Goal: Information Seeking & Learning: Learn about a topic

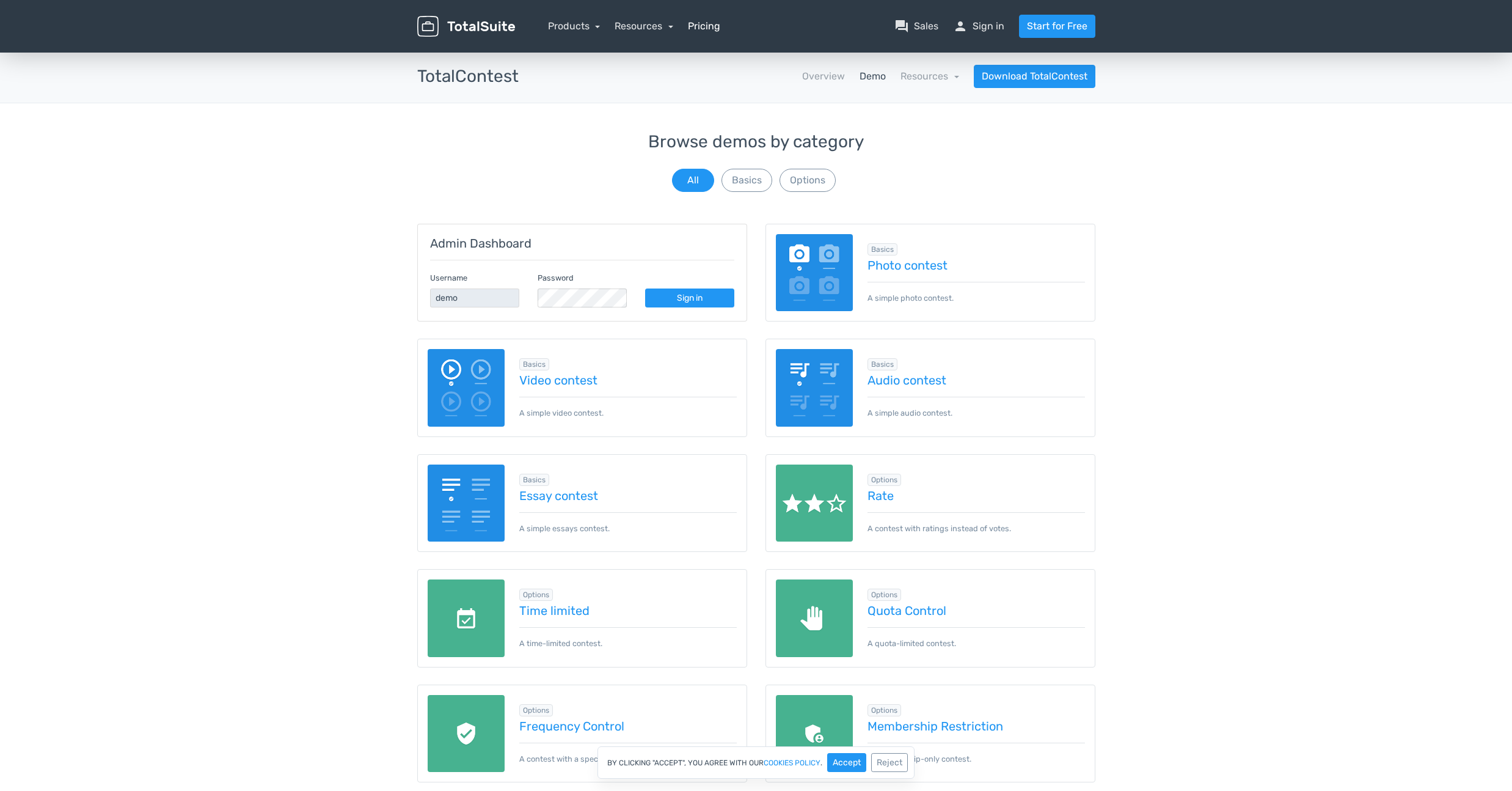
click at [688, 29] on link "Pricing" at bounding box center [704, 26] width 32 height 15
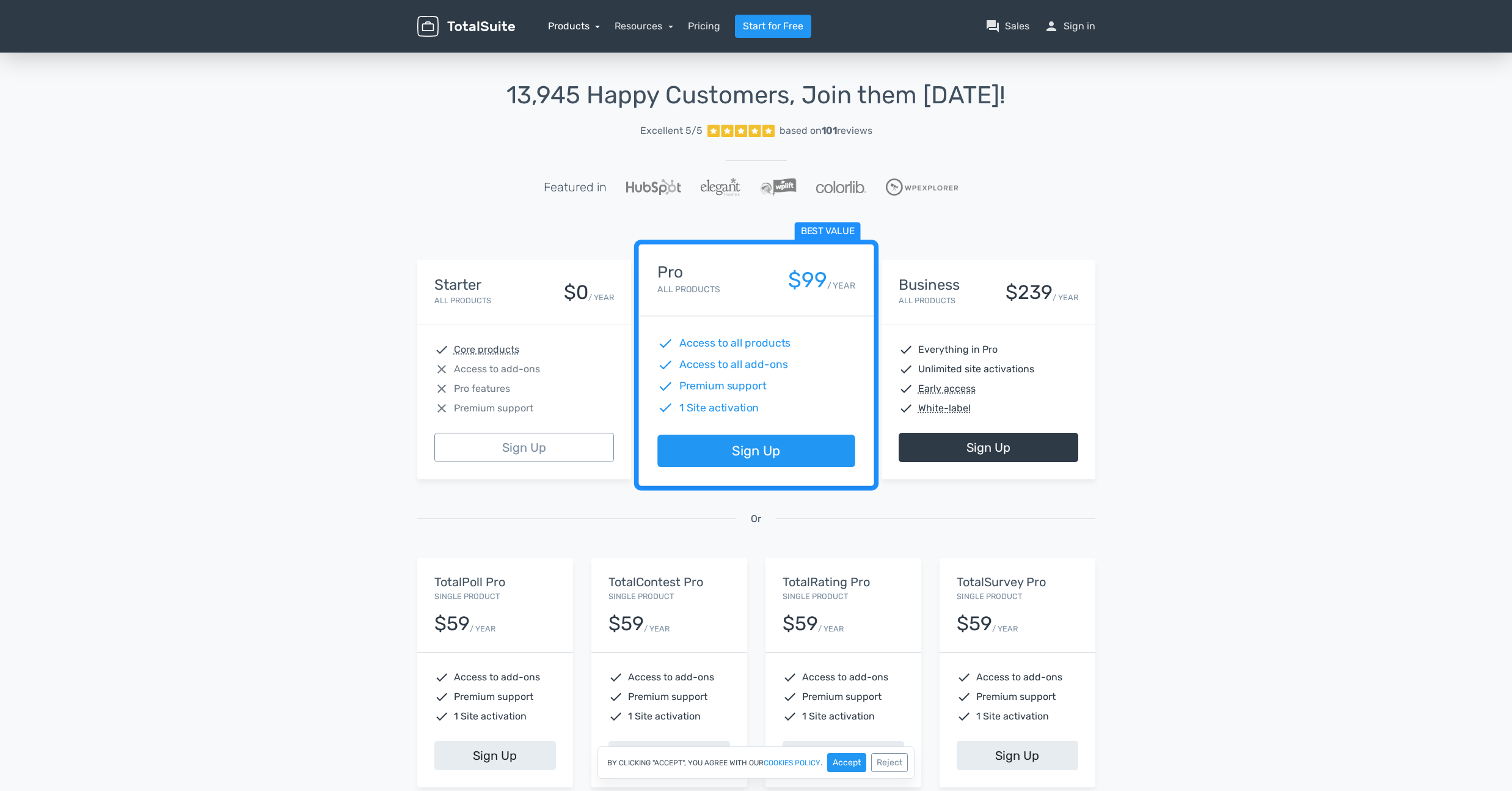
click at [597, 27] on link "Products" at bounding box center [574, 26] width 53 height 11
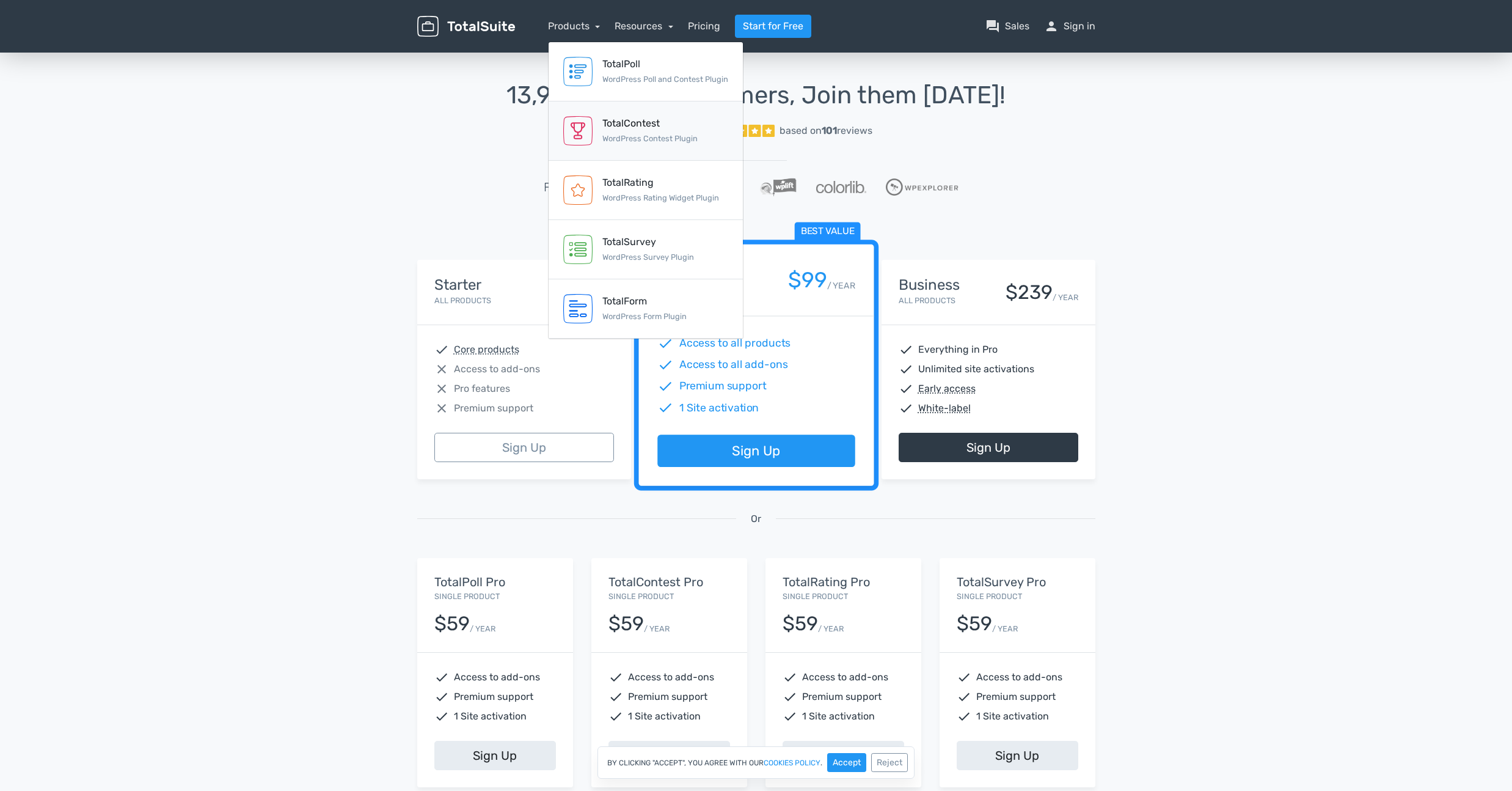
click at [616, 119] on div "TotalContest" at bounding box center [650, 123] width 95 height 15
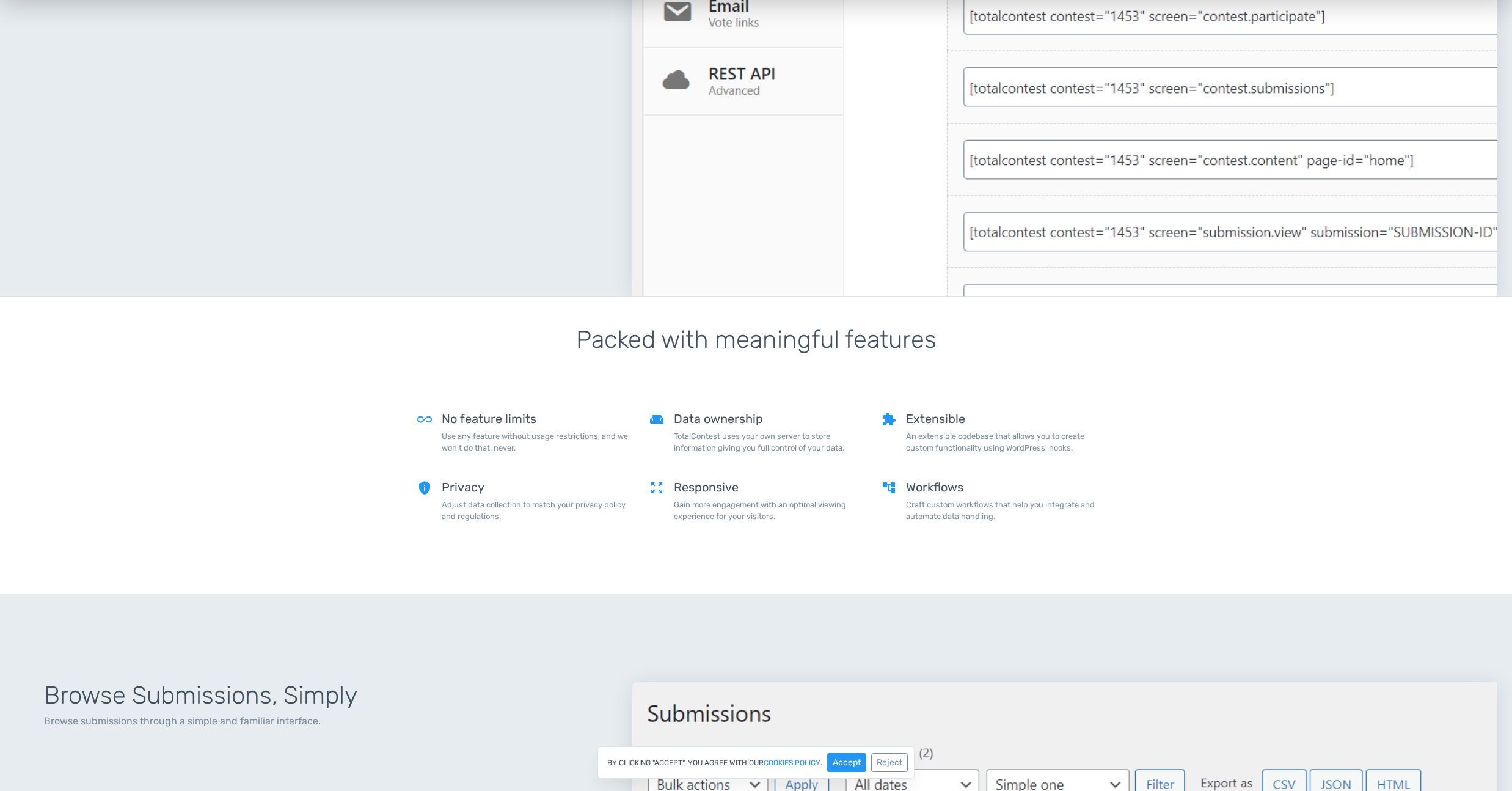
scroll to position [466, 0]
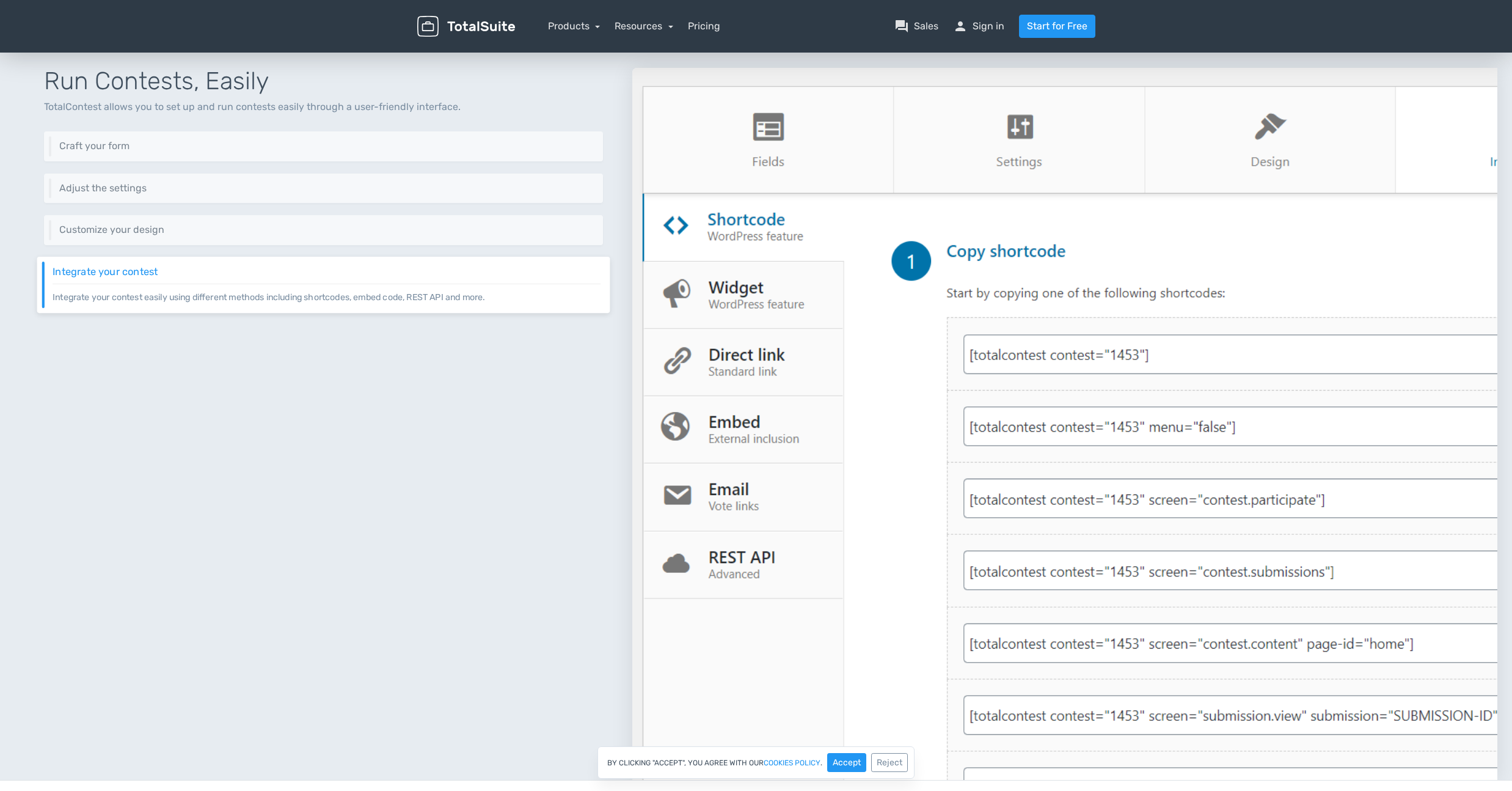
click at [400, 299] on p "Integrate your contest easily using different methods including shortcodes, emb…" at bounding box center [327, 294] width 548 height 20
click at [390, 242] on div "Customize your design Keep your website's design consistent by customizing the …" at bounding box center [324, 231] width 573 height 30
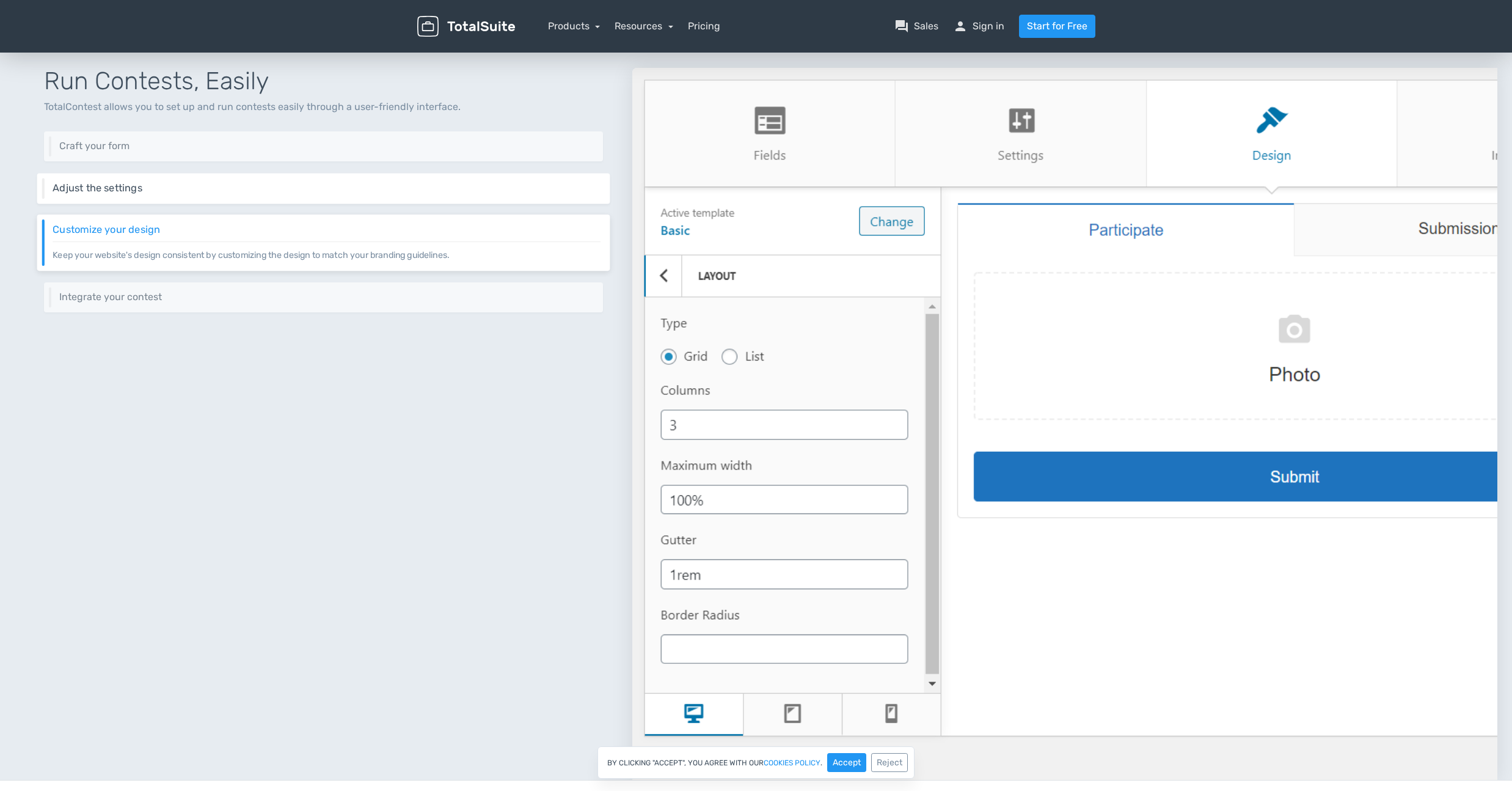
click at [384, 185] on h6 "Adjust the settings" at bounding box center [327, 188] width 548 height 11
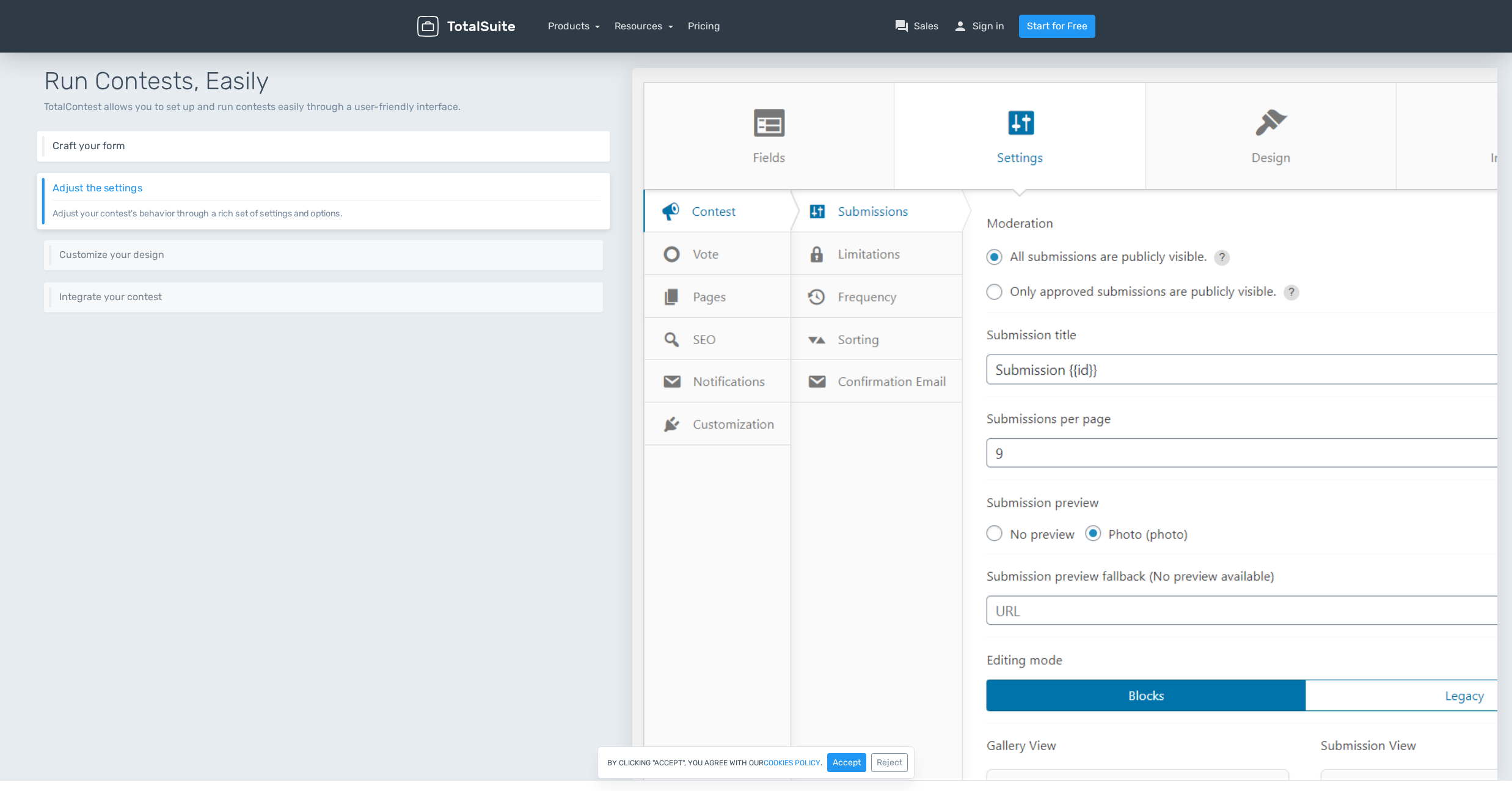
click at [367, 152] on div "Craft your form Craft your own submission form using 10+ different types of fie…" at bounding box center [324, 147] width 573 height 30
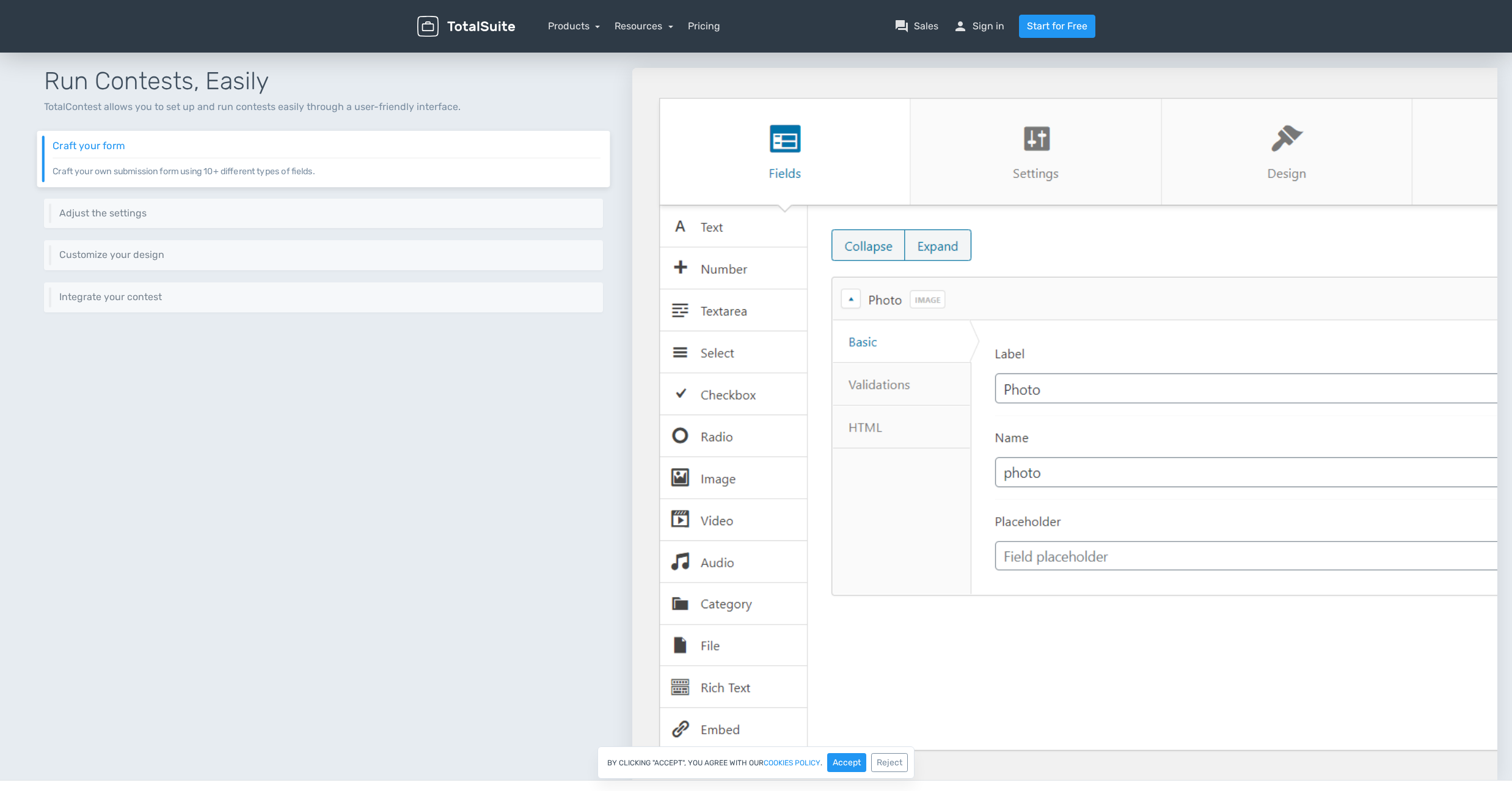
click at [941, 235] on img at bounding box center [1065, 424] width 865 height 712
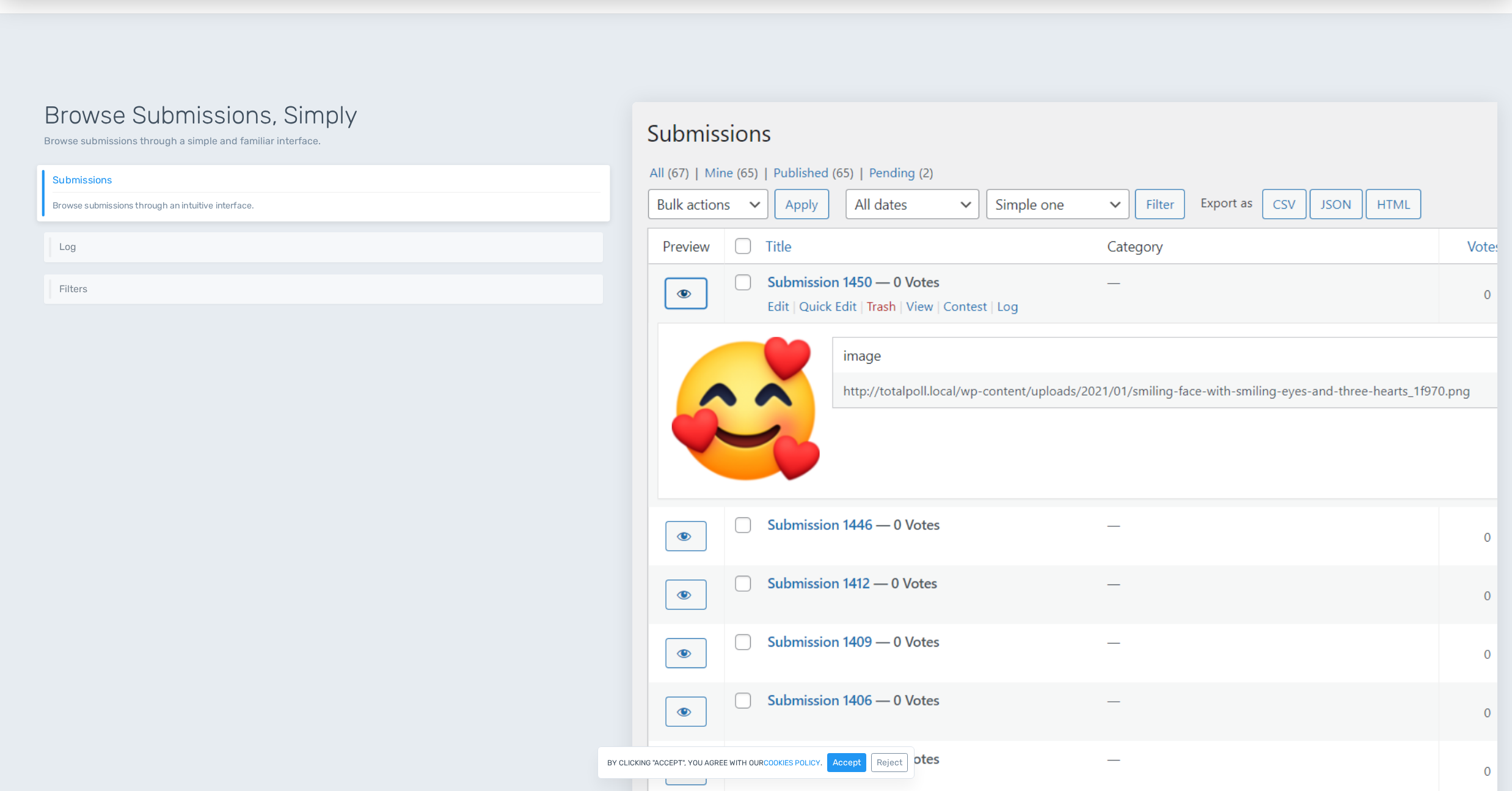
scroll to position [1509, 0]
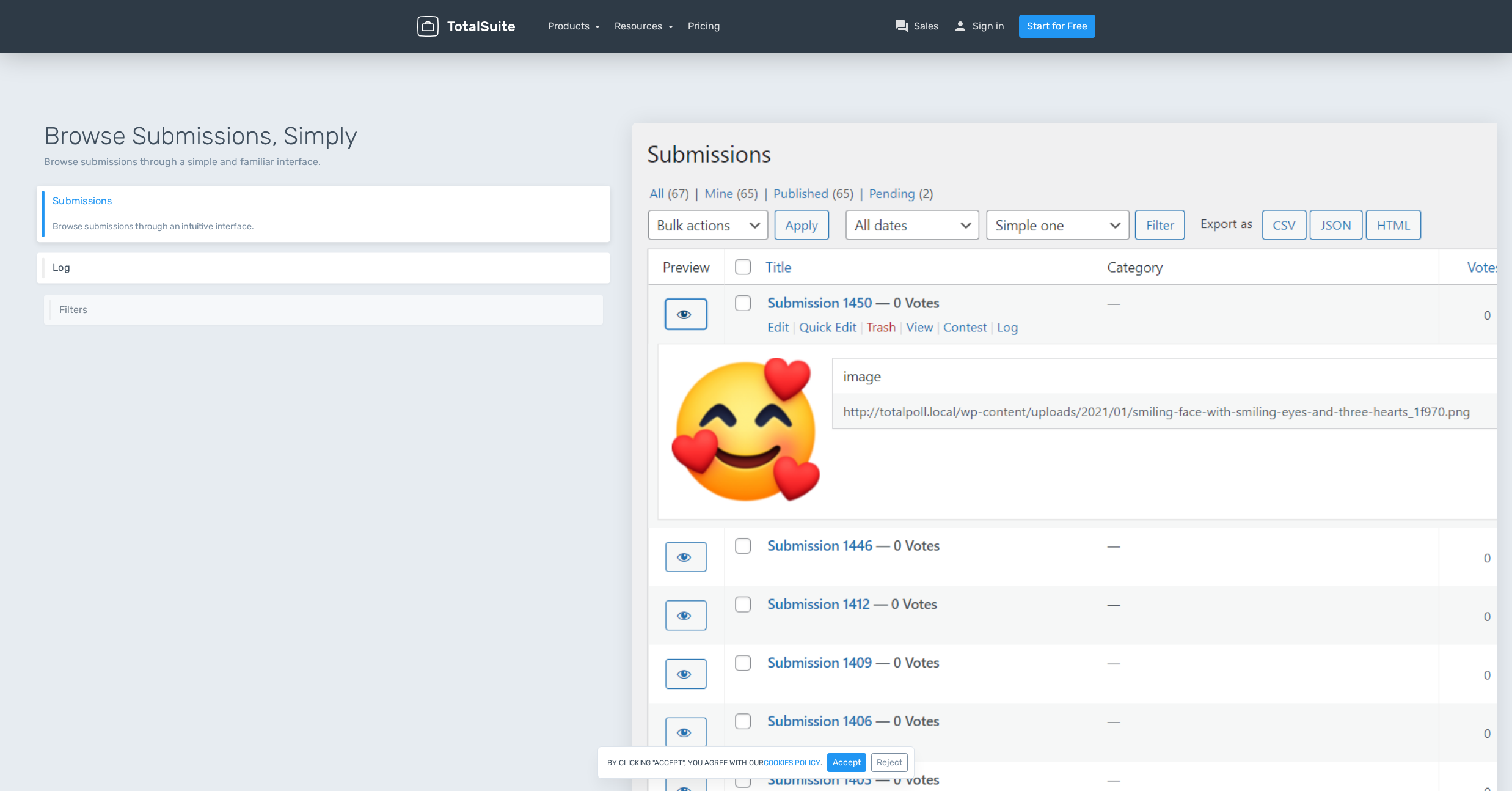
click at [333, 264] on h6 "Log" at bounding box center [327, 267] width 548 height 11
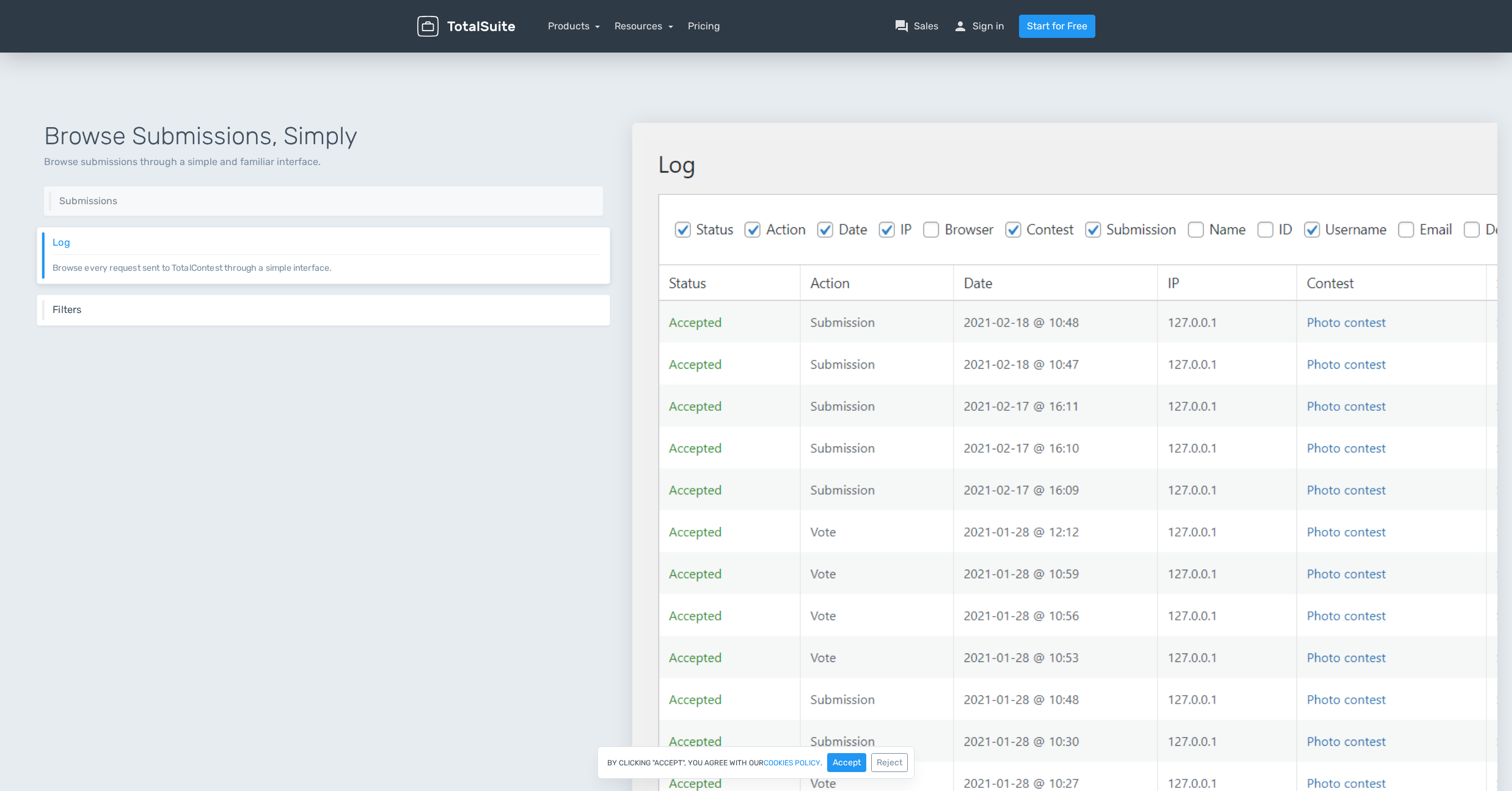
click at [357, 296] on div "Filters Get entries based on a list of filters like date range and categories." at bounding box center [324, 310] width 573 height 30
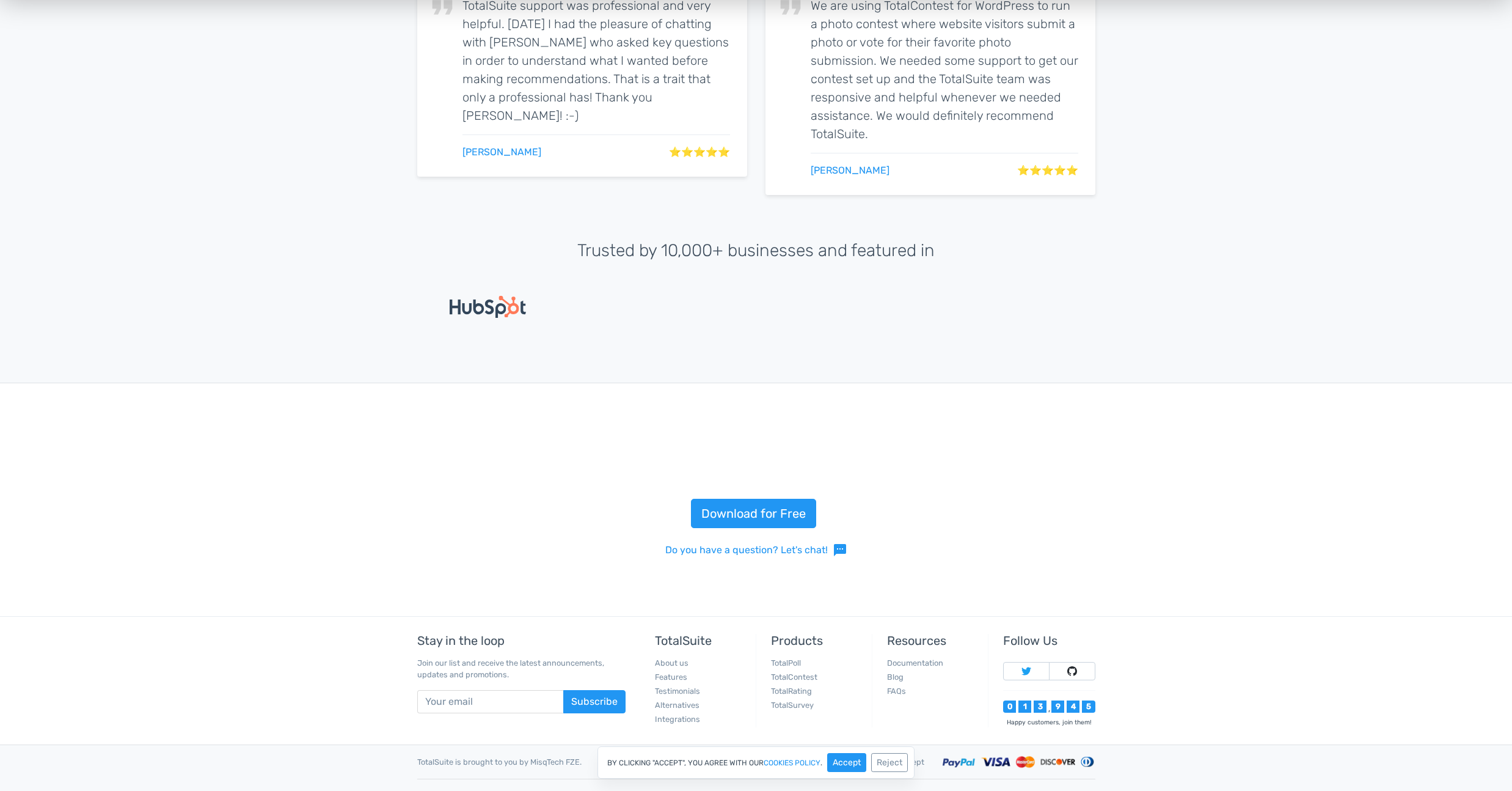
scroll to position [2881, 0]
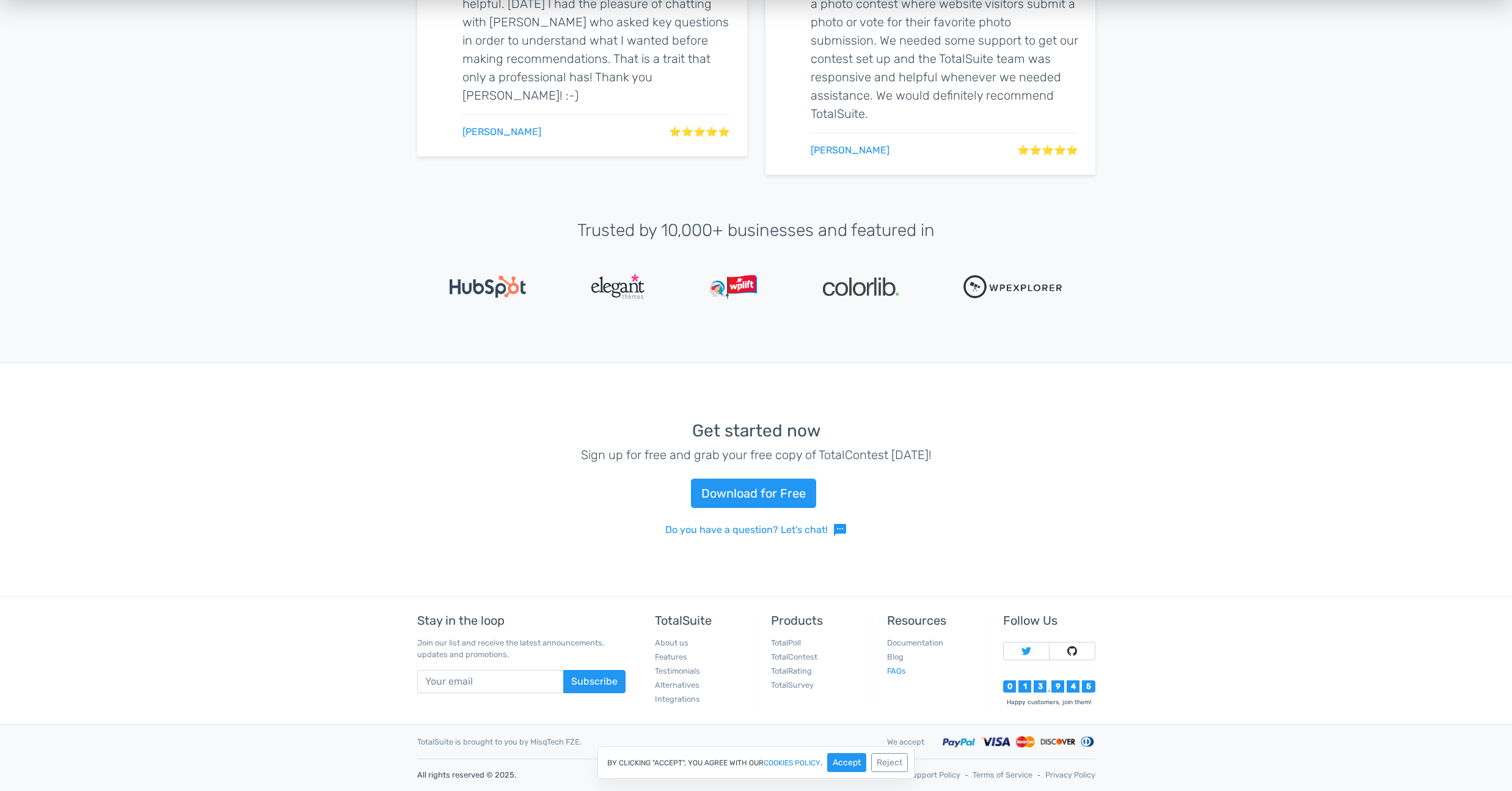
click at [901, 670] on link "FAQs" at bounding box center [897, 670] width 19 height 9
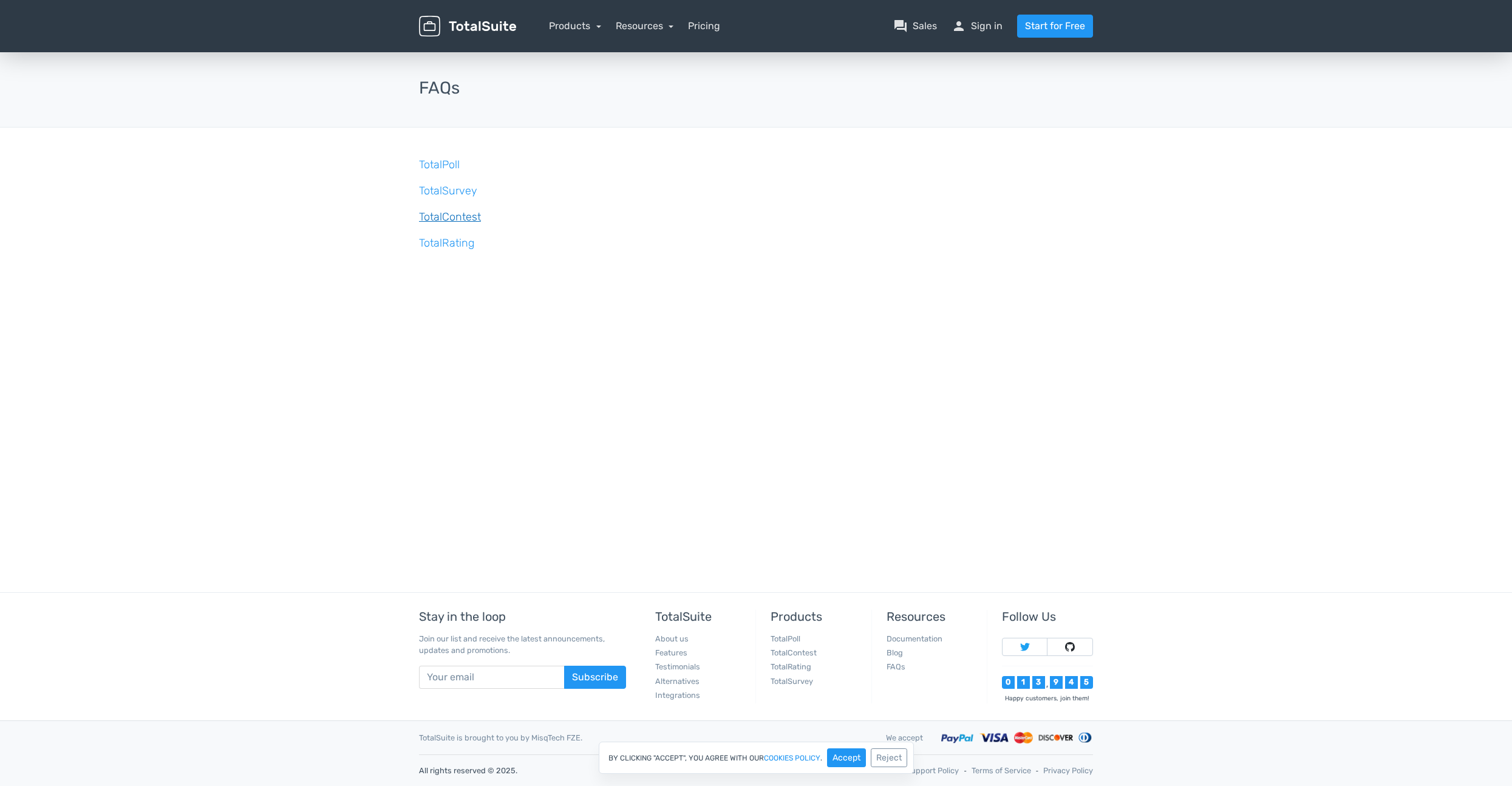
click at [466, 216] on link "TotalContest" at bounding box center [450, 217] width 62 height 13
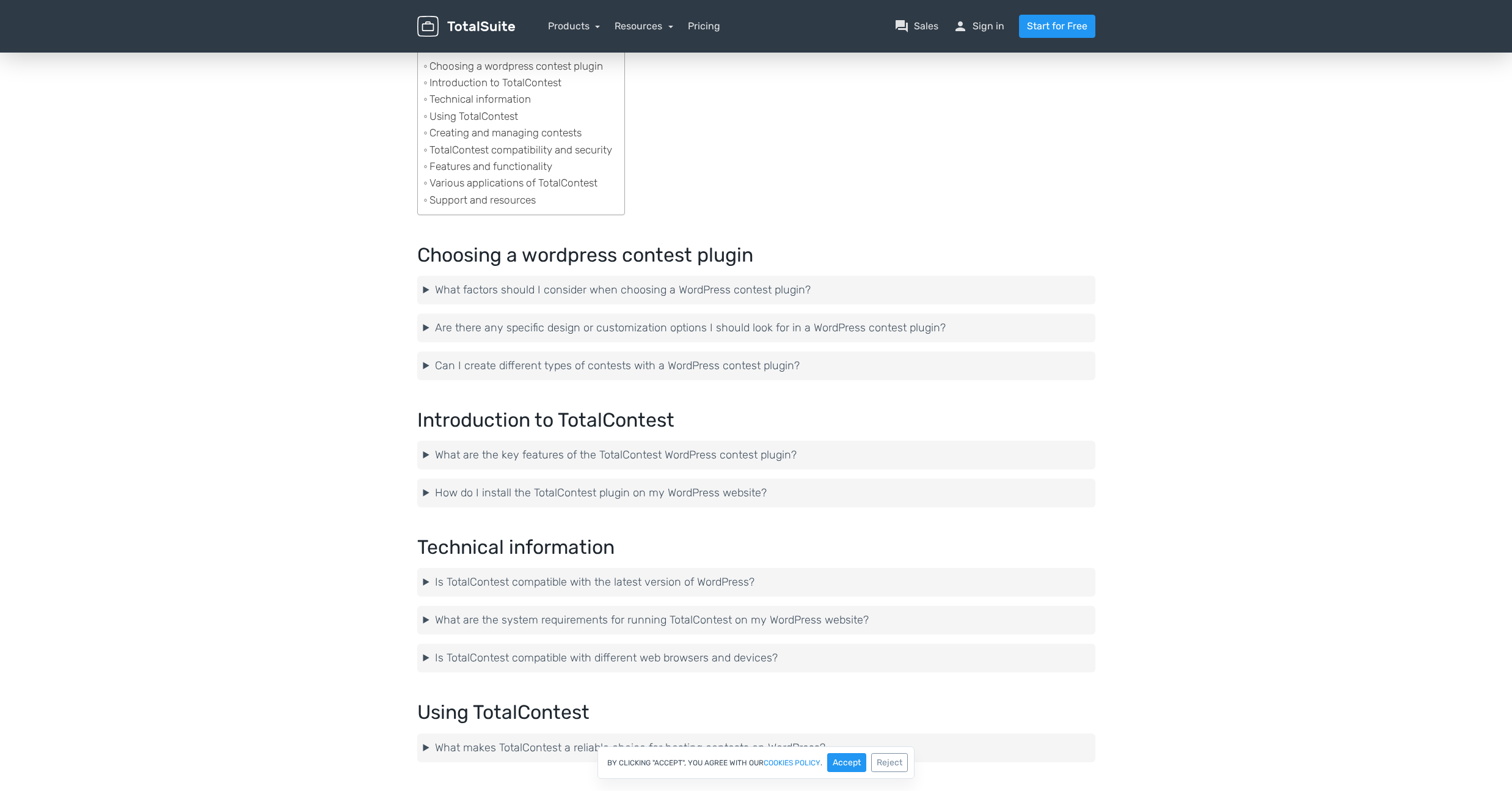
scroll to position [165, 0]
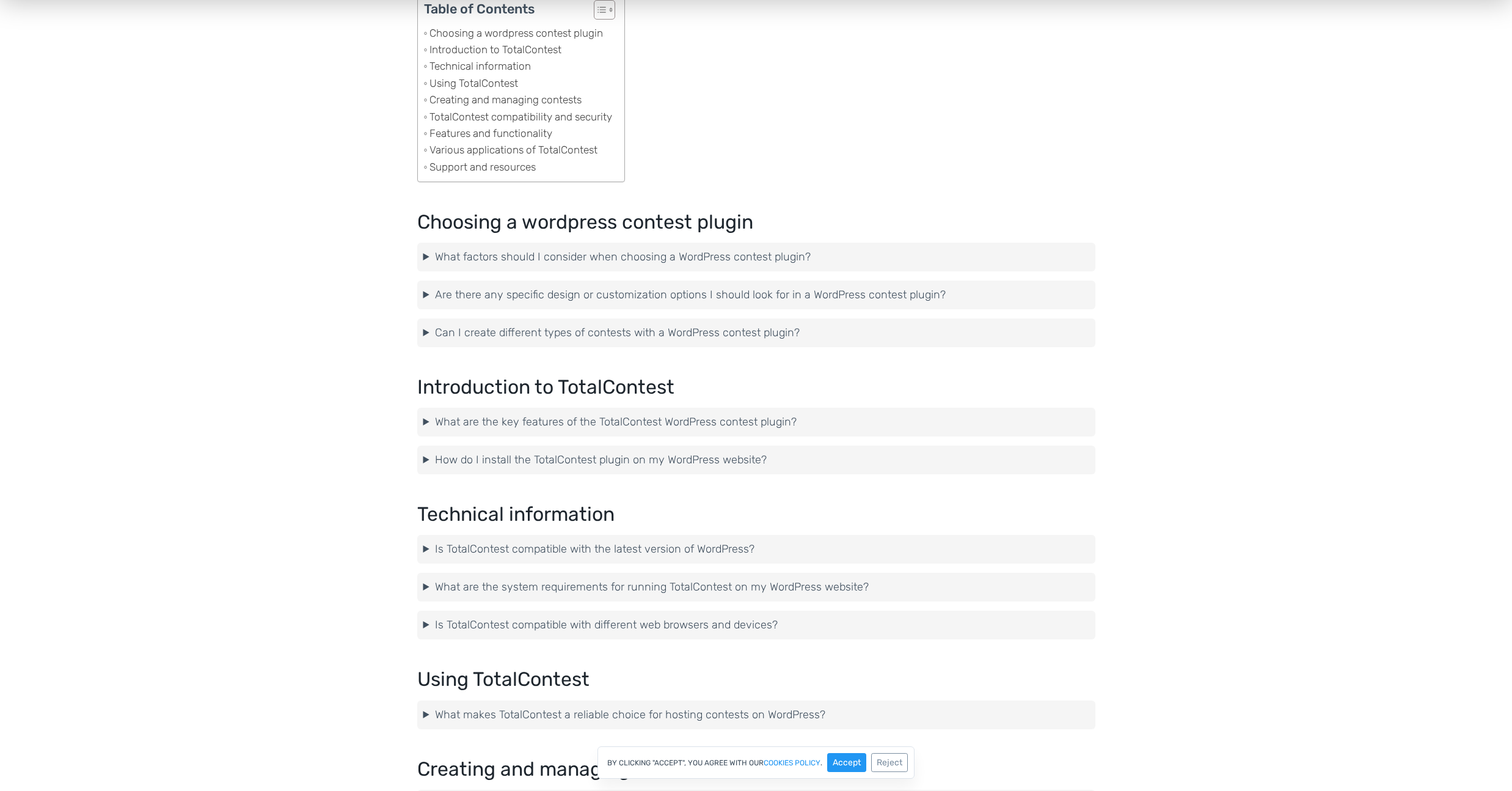
click at [723, 258] on summary "What factors should I consider when choosing a WordPress contest plugin?" at bounding box center [757, 257] width 666 height 17
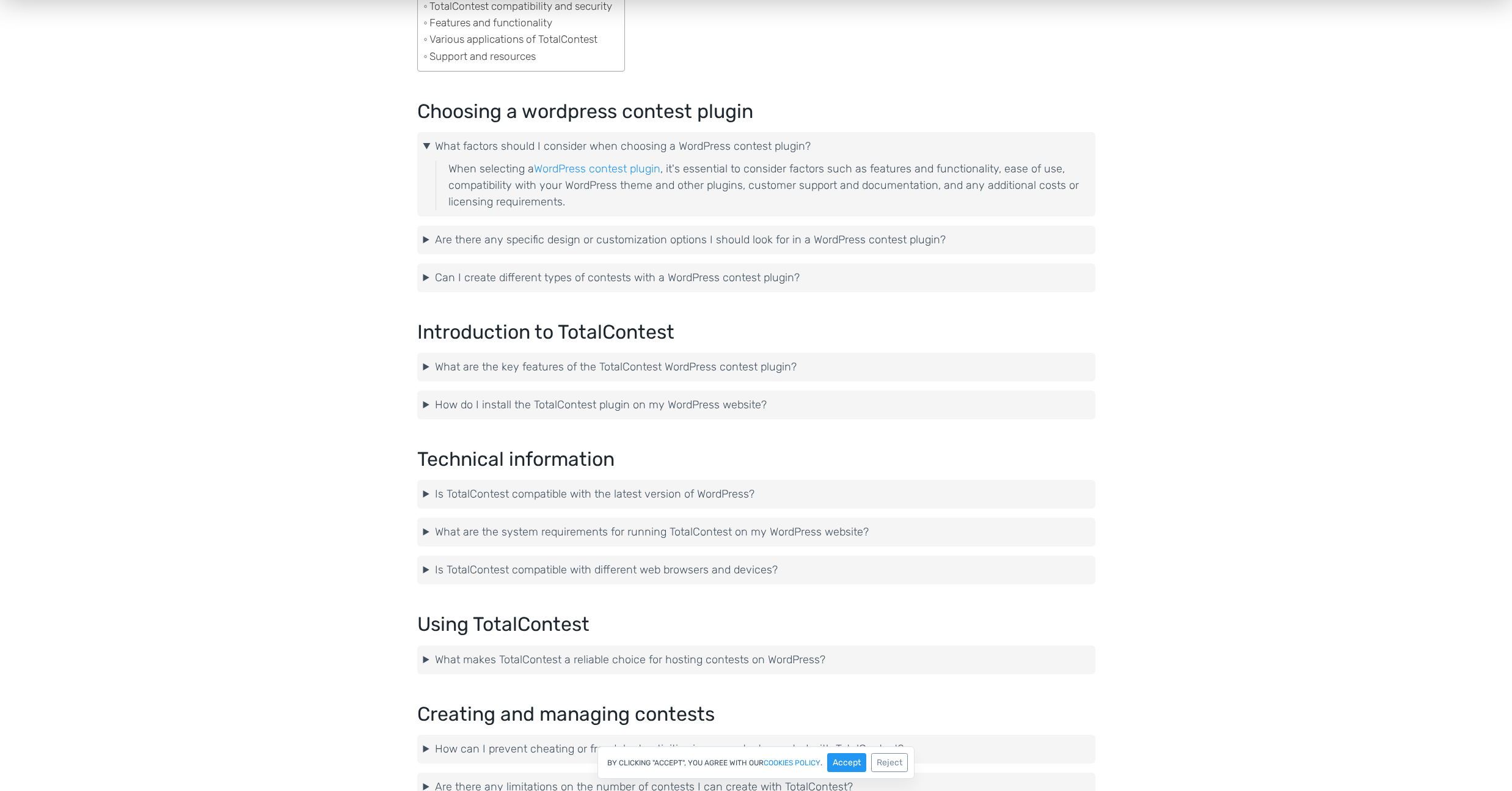
scroll to position [351, 0]
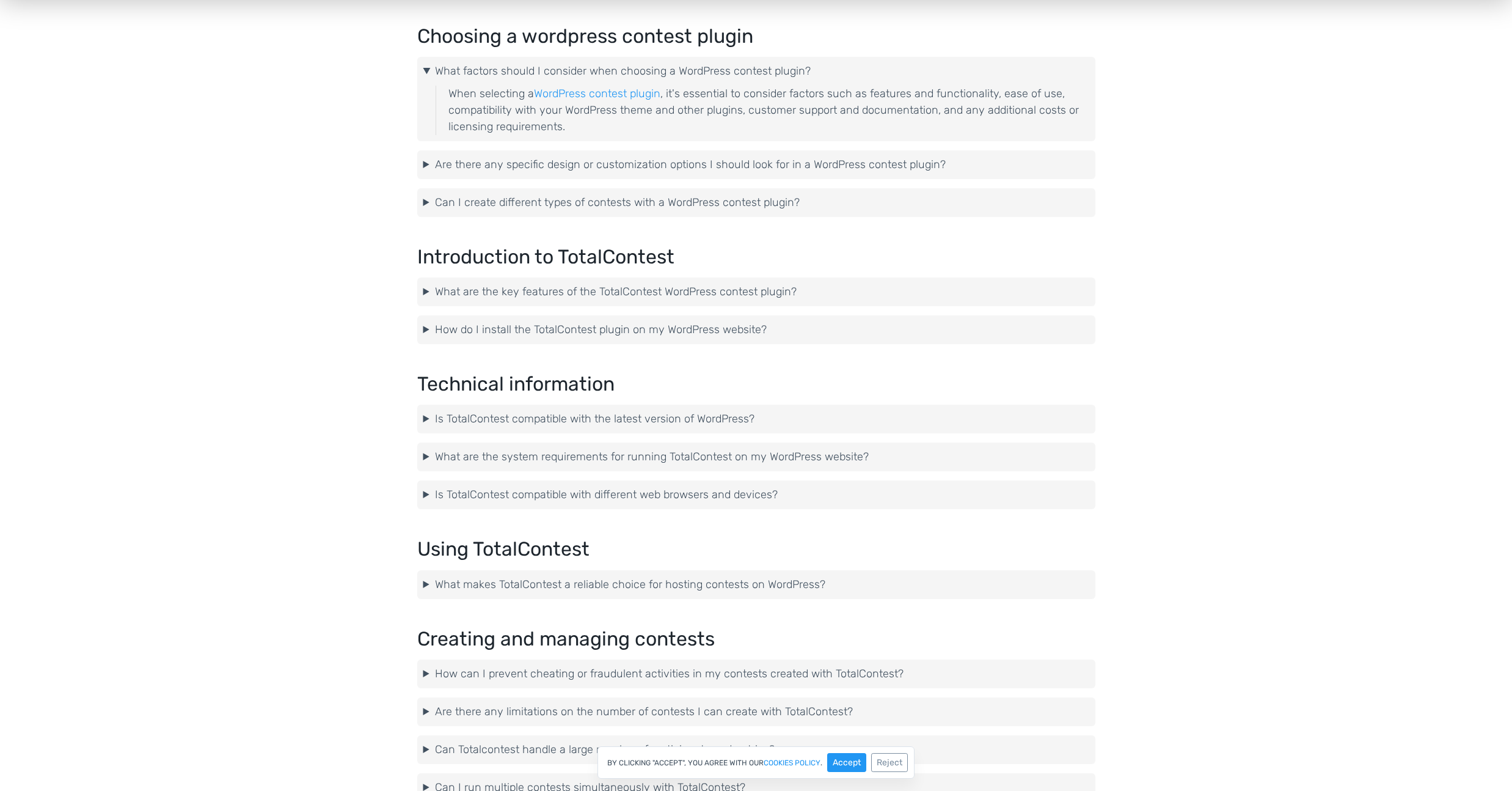
click at [727, 216] on details "Can I create different types of contests with a WordPress contest plugin? Yes, …" at bounding box center [757, 202] width 678 height 29
click at [727, 211] on details "Can I create different types of contests with a WordPress contest plugin? Yes, …" at bounding box center [757, 202] width 678 height 29
click at [727, 205] on summary "Can I create different types of contests with a WordPress contest plugin?" at bounding box center [757, 203] width 666 height 17
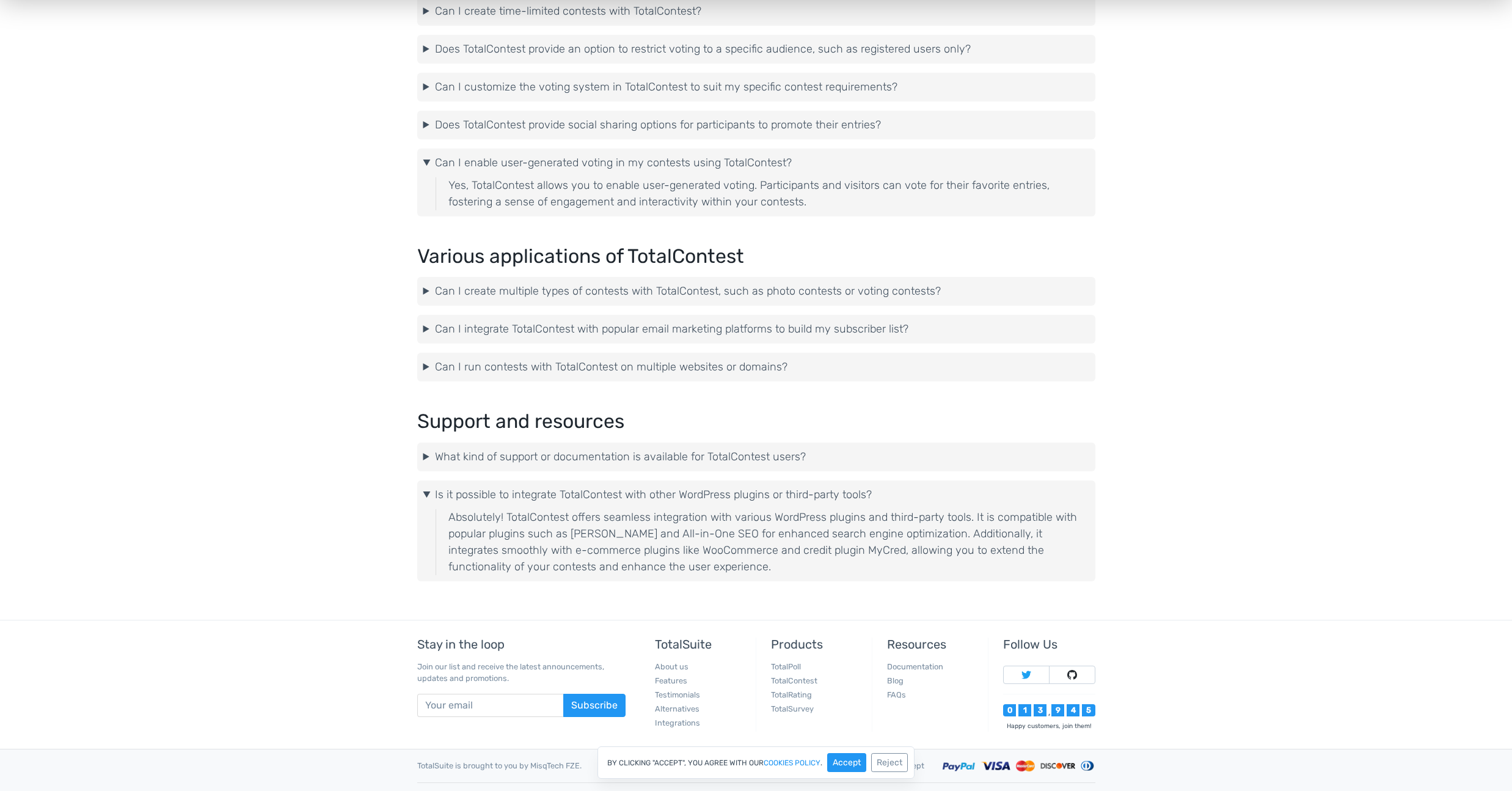
scroll to position [2640, 0]
